Goal: Task Accomplishment & Management: Manage account settings

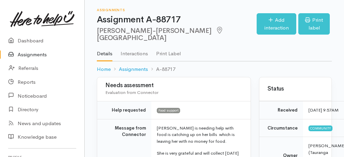
click at [34, 53] on link "Assignments" at bounding box center [42, 55] width 84 height 14
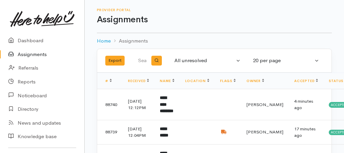
click at [29, 54] on link "Assignments" at bounding box center [42, 55] width 84 height 14
click at [43, 54] on link "Assignments" at bounding box center [42, 55] width 84 height 14
click at [29, 54] on link "Assignments" at bounding box center [42, 55] width 84 height 14
click at [34, 52] on link "Assignments" at bounding box center [42, 55] width 84 height 14
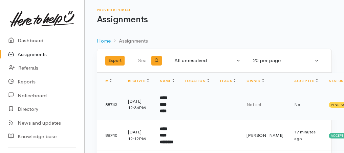
click at [167, 107] on b "**********" at bounding box center [163, 105] width 7 height 18
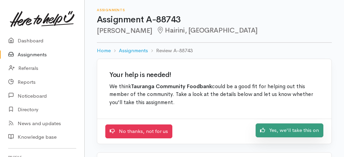
click at [311, 127] on link "Yes, we'll take this on" at bounding box center [290, 130] width 68 height 14
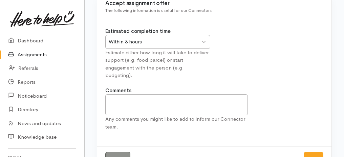
scroll to position [84, 0]
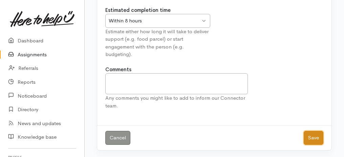
click at [308, 139] on button "Save" at bounding box center [314, 138] width 20 height 14
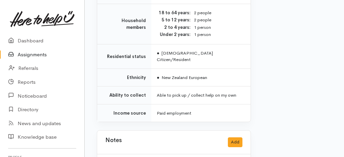
scroll to position [764, 0]
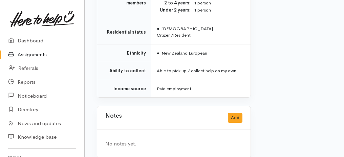
drag, startPoint x: 103, startPoint y: 92, endPoint x: 194, endPoint y: 157, distance: 112.1
copy div "Needs assessment Evaluation from Connector Help requested Food support Message …"
click at [39, 56] on link "Assignments" at bounding box center [42, 55] width 84 height 14
